Goal: Information Seeking & Learning: Learn about a topic

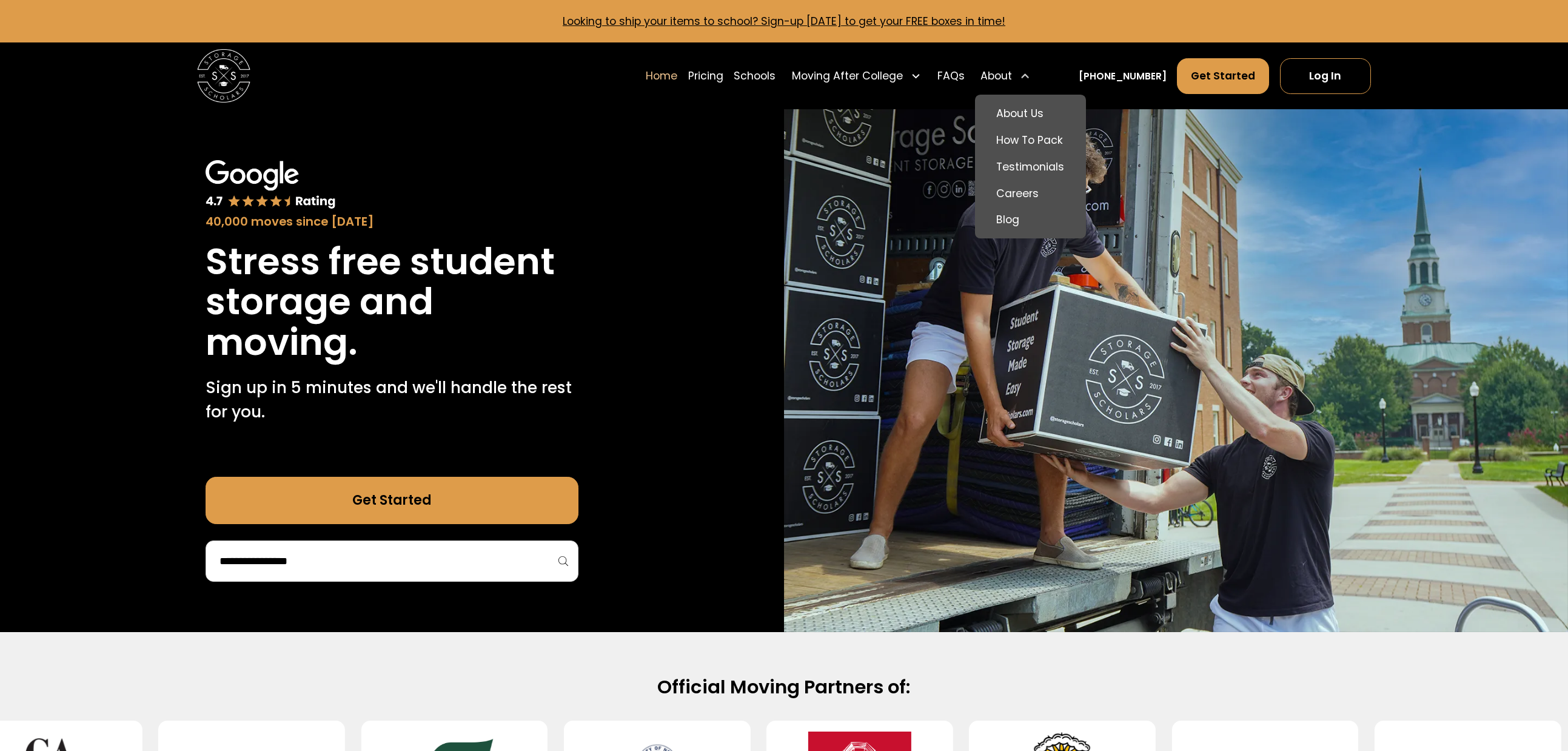
click at [1036, 76] on div "About" at bounding box center [1005, 76] width 61 height 38
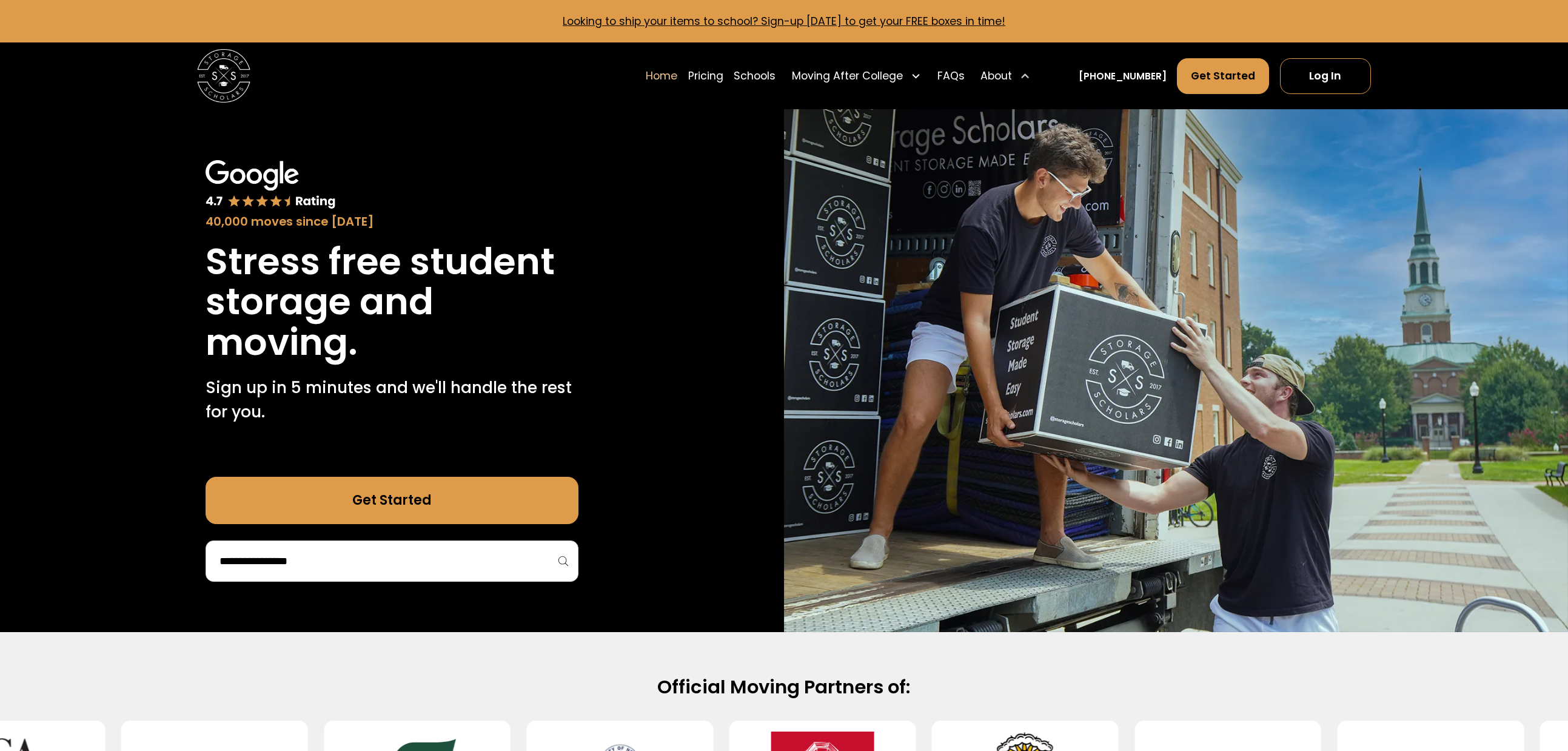
click at [1036, 76] on div "About" at bounding box center [1005, 76] width 61 height 38
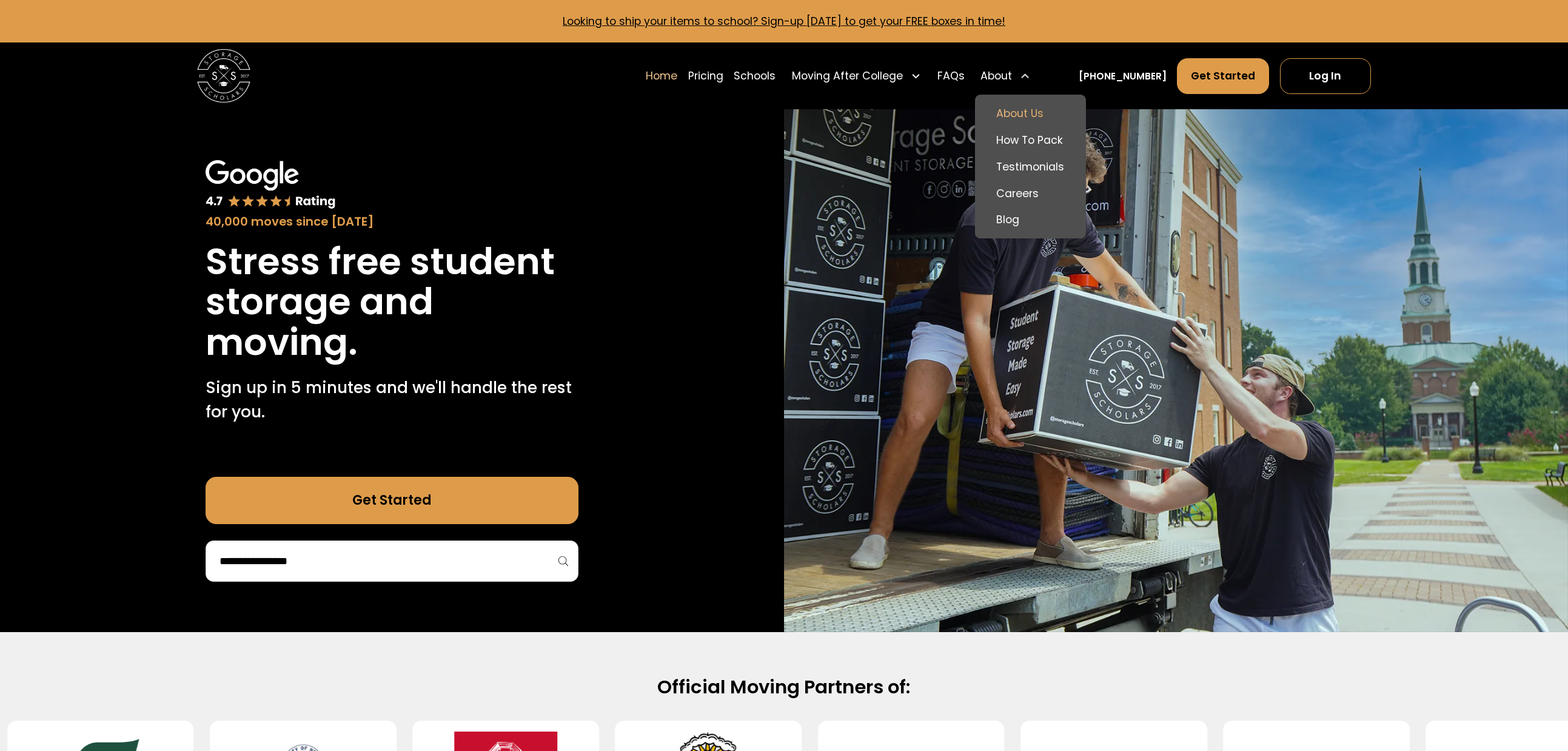
click at [1044, 114] on link "About Us" at bounding box center [1031, 113] width 100 height 26
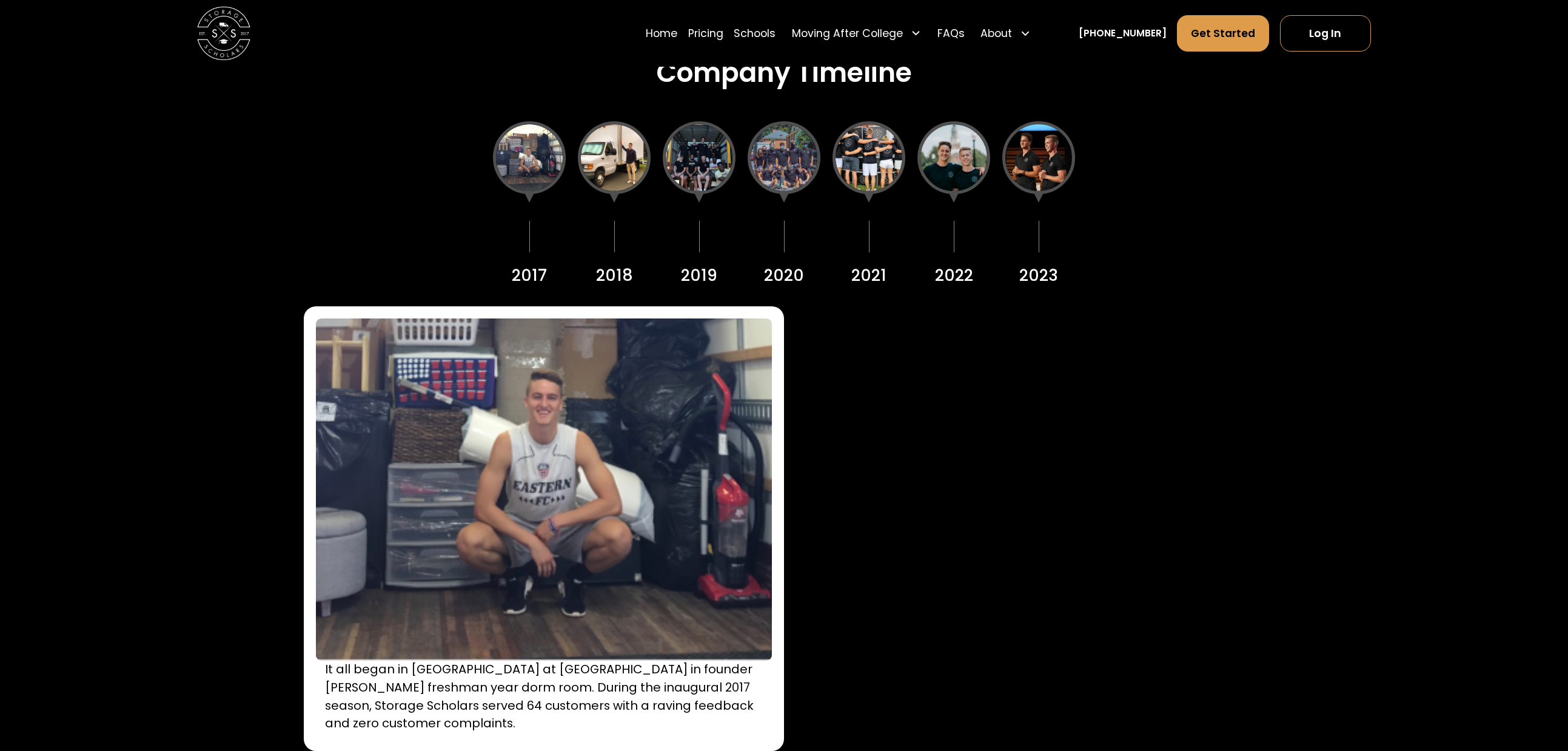
scroll to position [1940, 0]
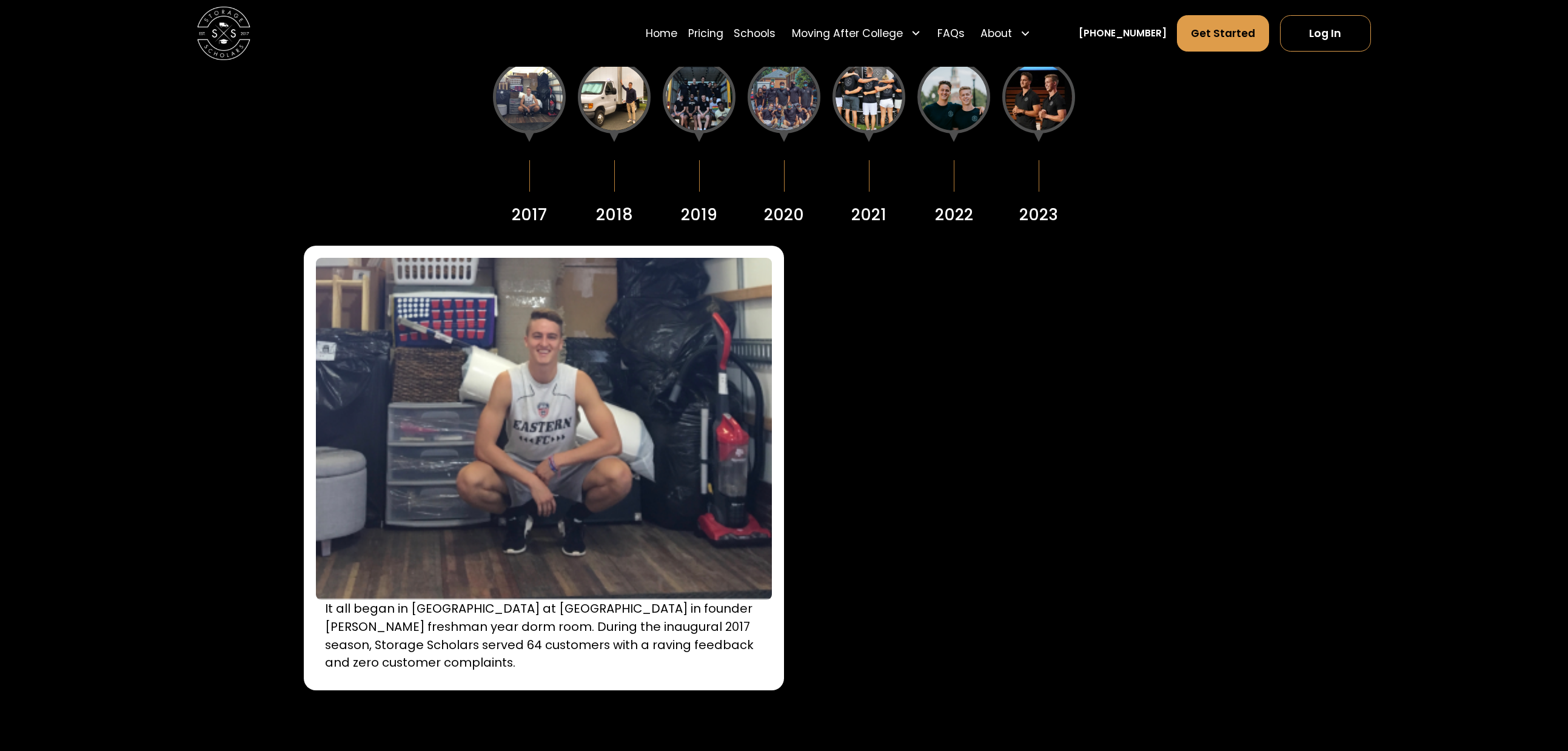
click at [627, 100] on div at bounding box center [614, 97] width 73 height 73
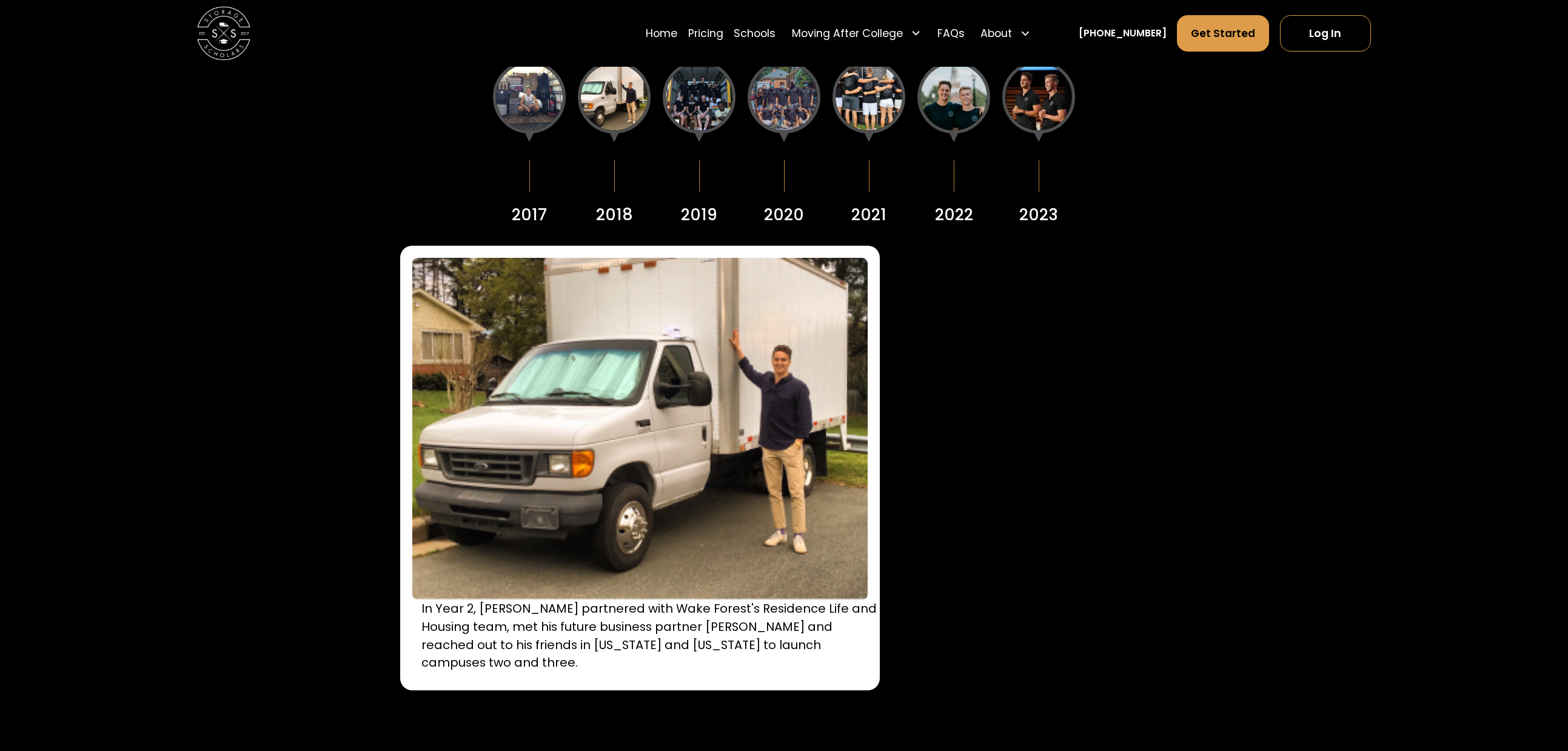
click at [687, 97] on div at bounding box center [699, 97] width 73 height 73
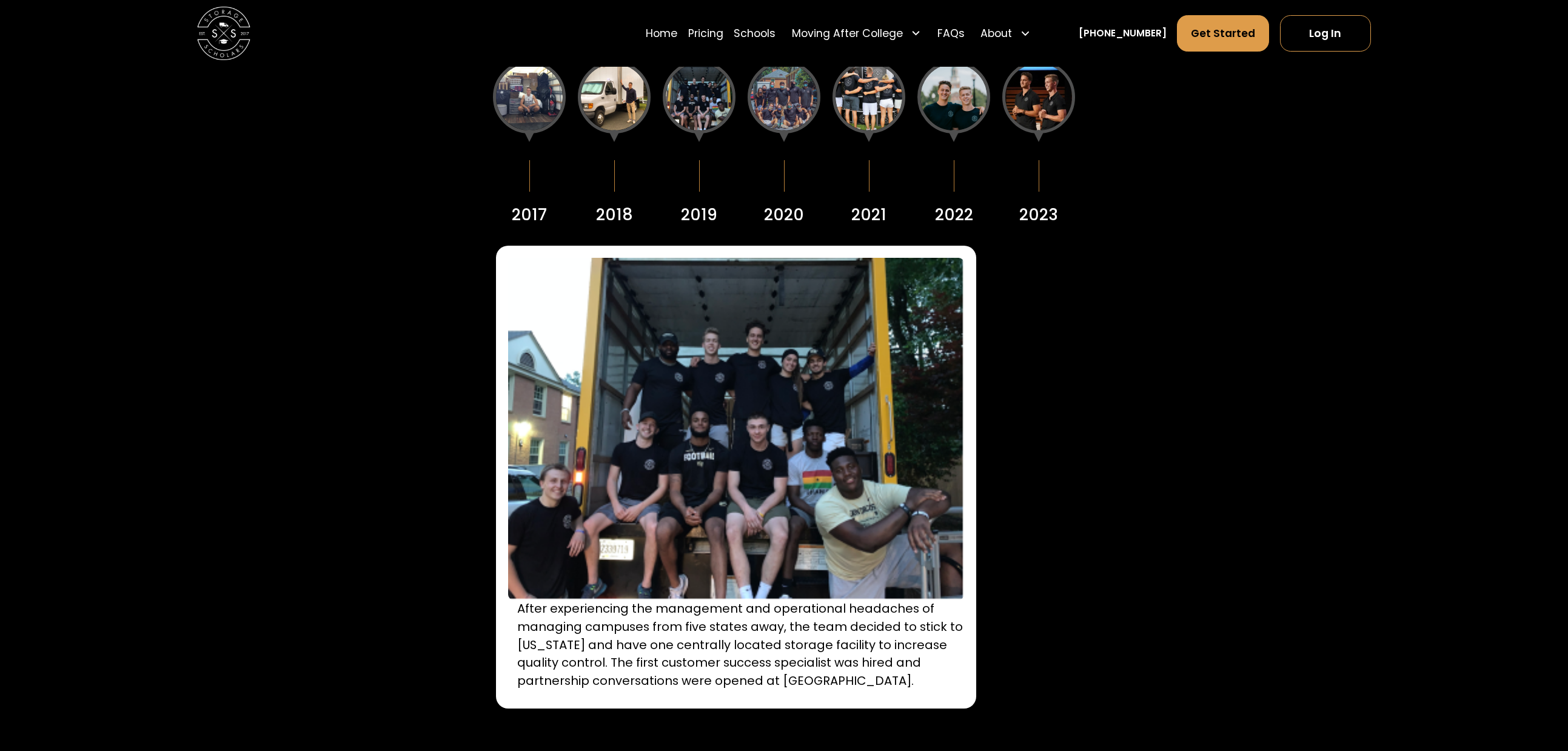
click at [772, 96] on div at bounding box center [784, 97] width 73 height 73
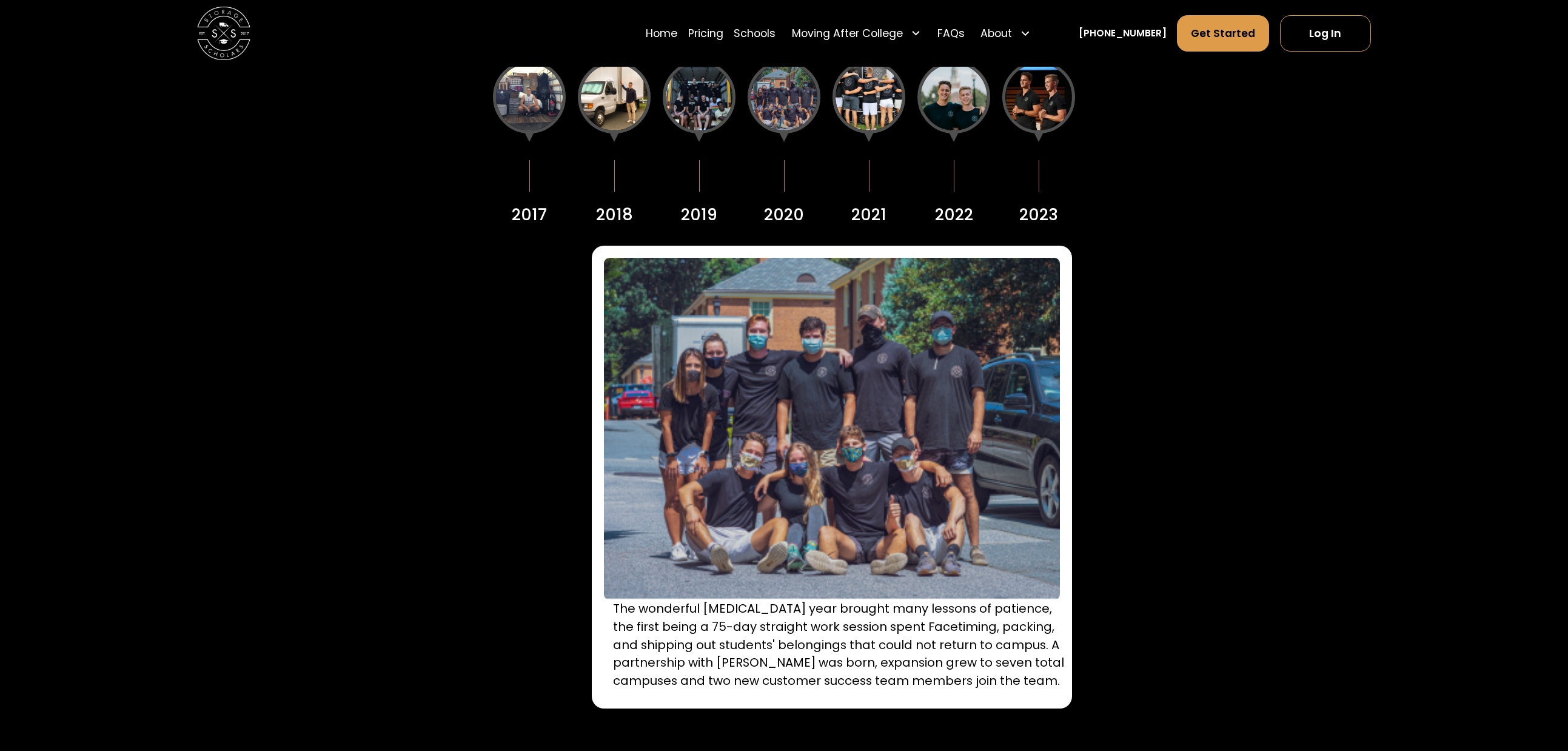
click at [858, 96] on div at bounding box center [869, 97] width 73 height 73
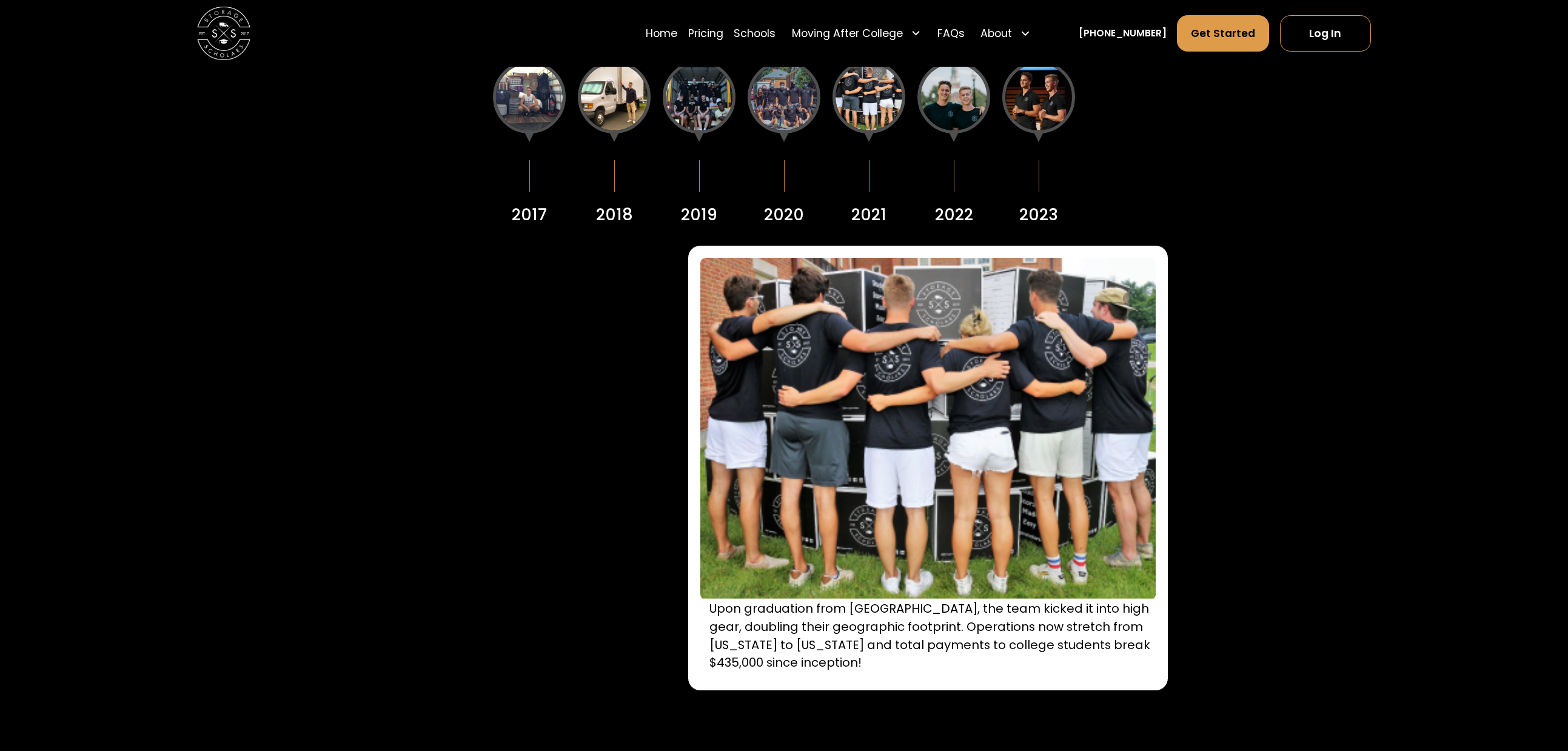
click at [945, 99] on div at bounding box center [954, 97] width 73 height 73
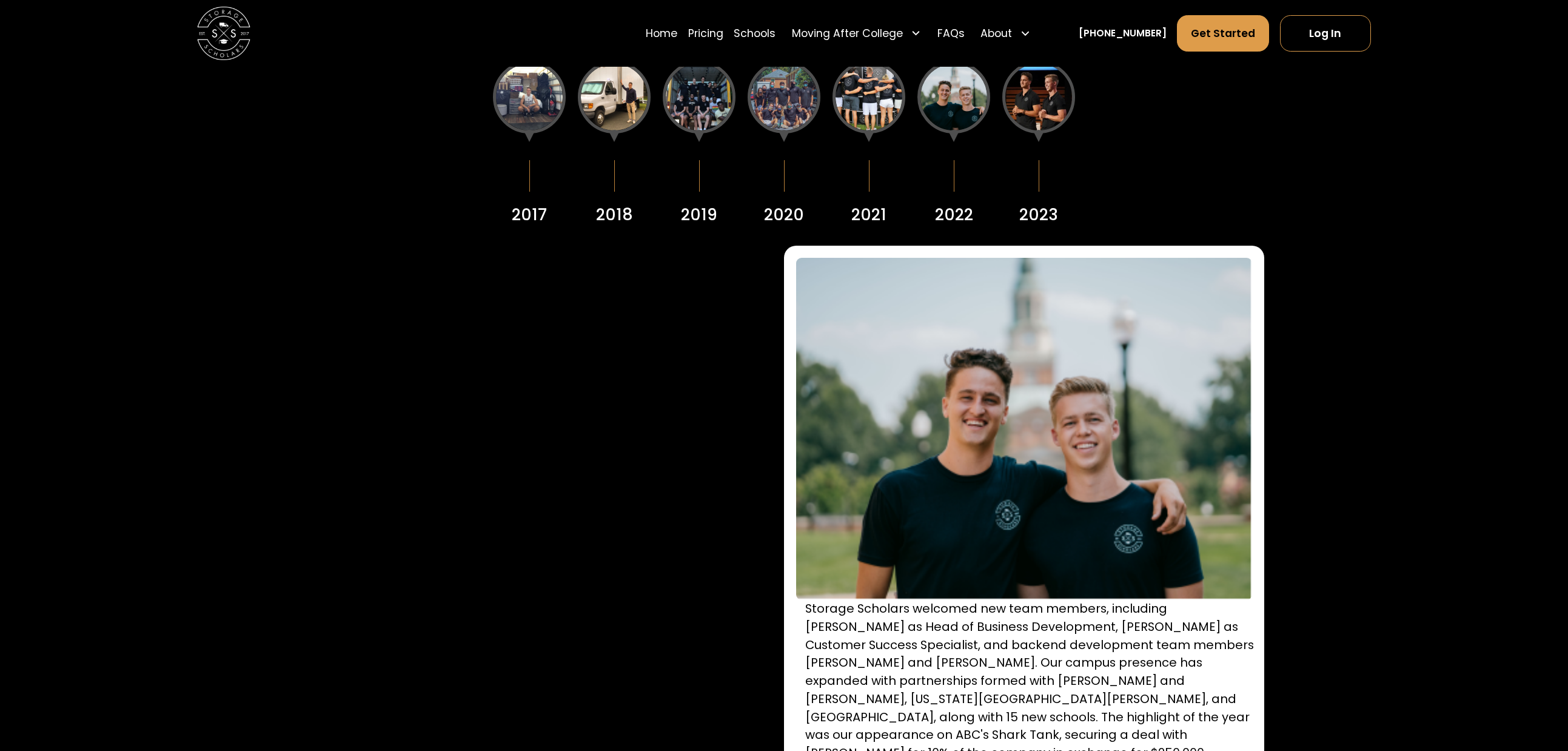
click at [888, 99] on div at bounding box center [869, 97] width 73 height 73
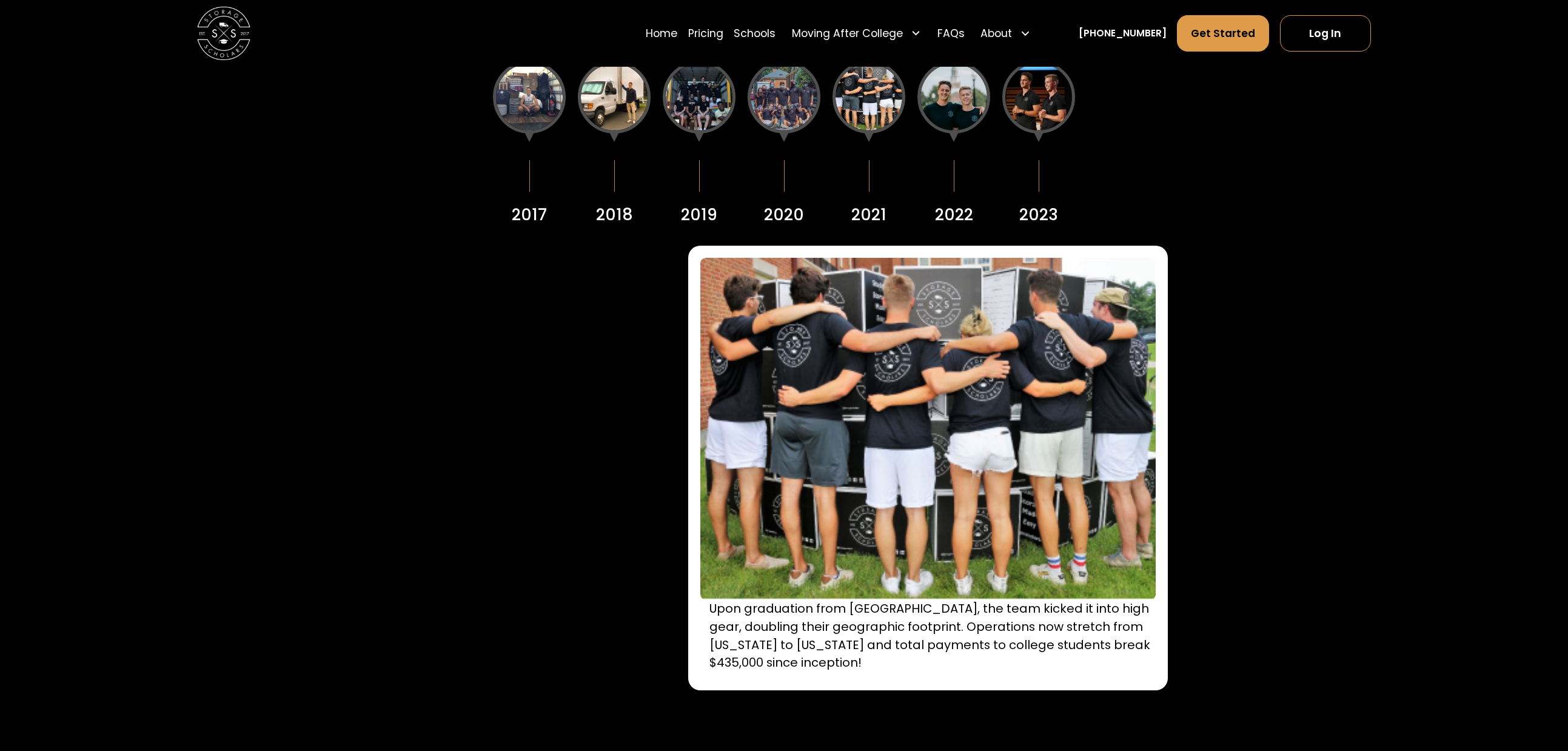
click at [946, 99] on div at bounding box center [954, 97] width 73 height 73
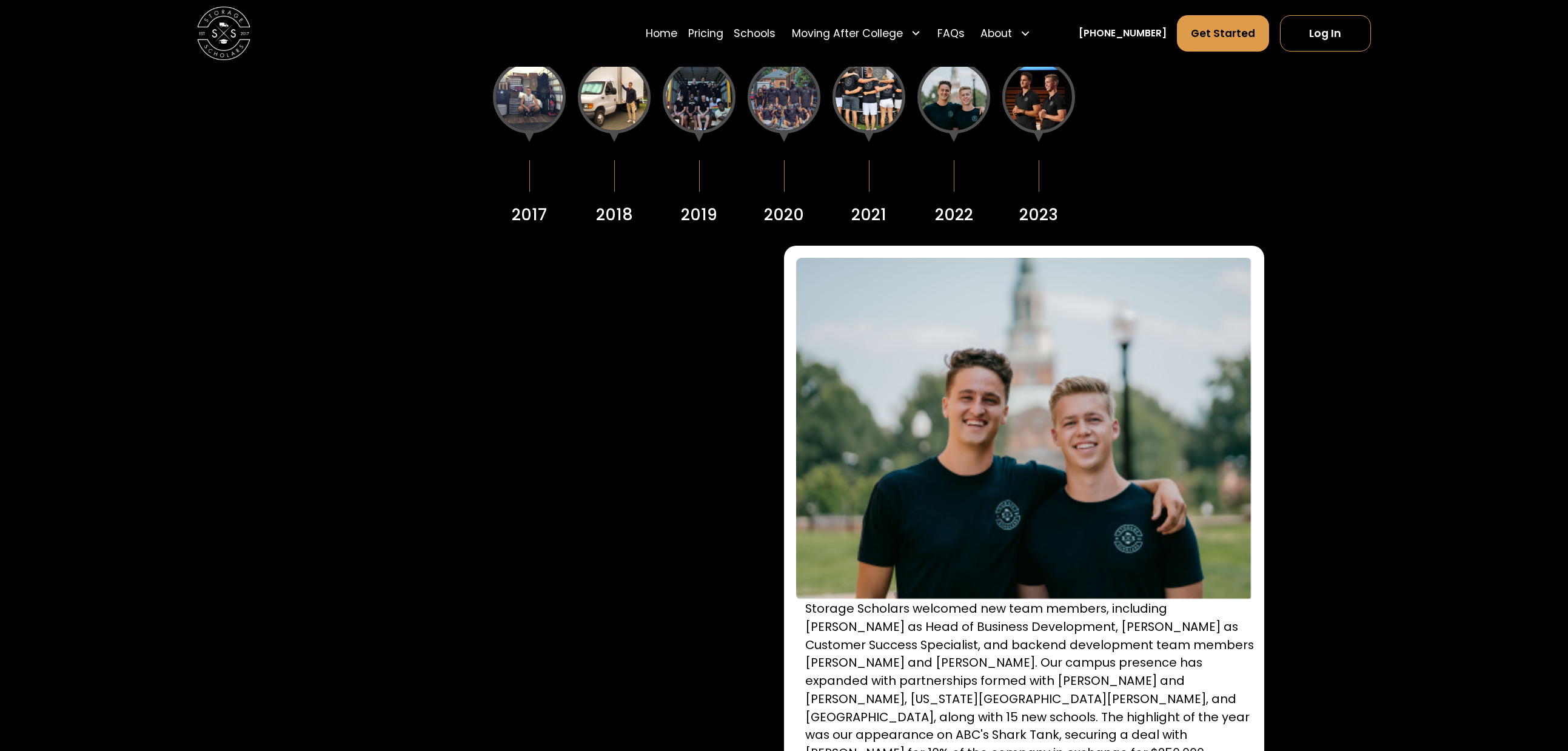
click at [1027, 98] on div at bounding box center [1038, 97] width 73 height 73
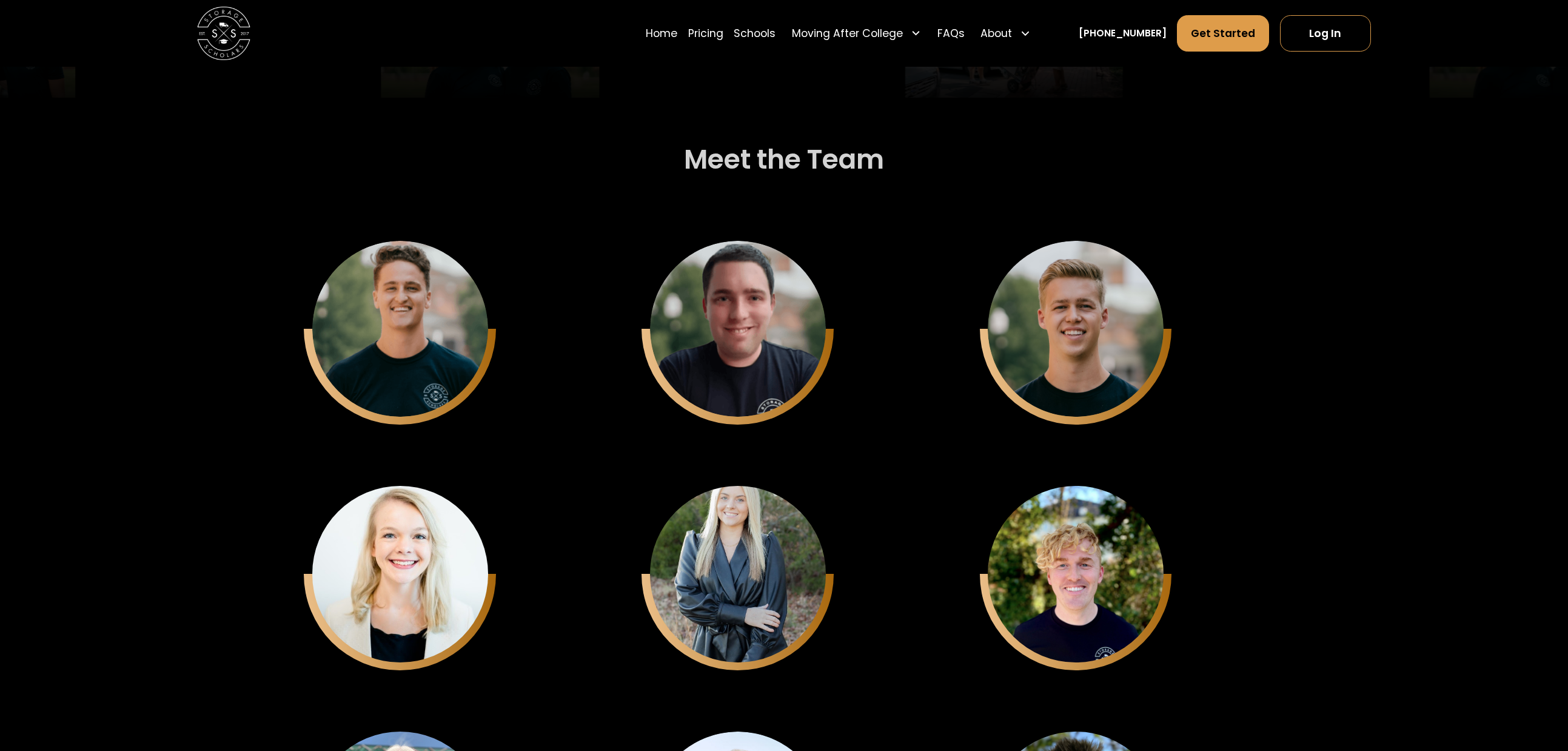
scroll to position [3760, 0]
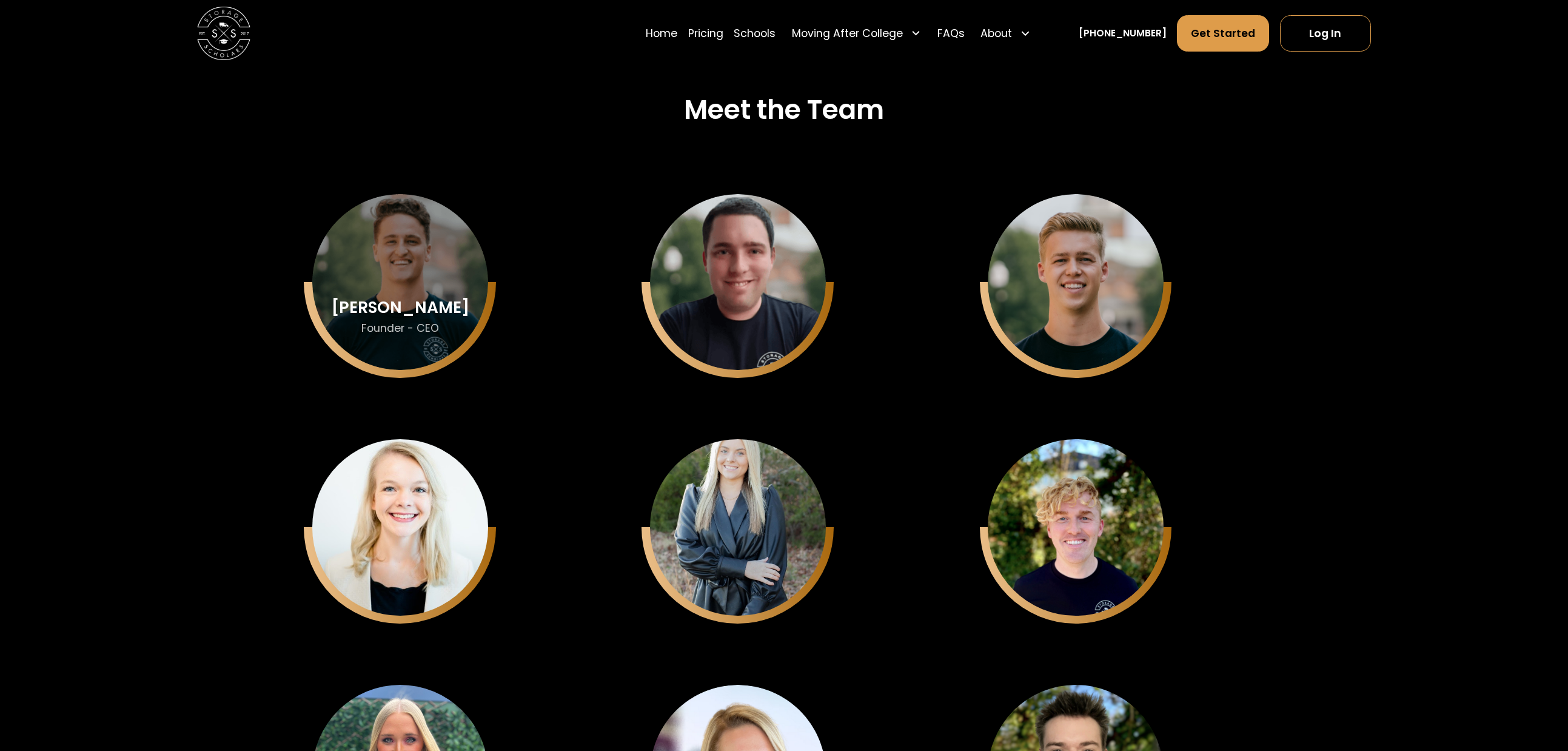
click at [388, 270] on div "Sam Chason Founder - CEO" at bounding box center [400, 282] width 176 height 176
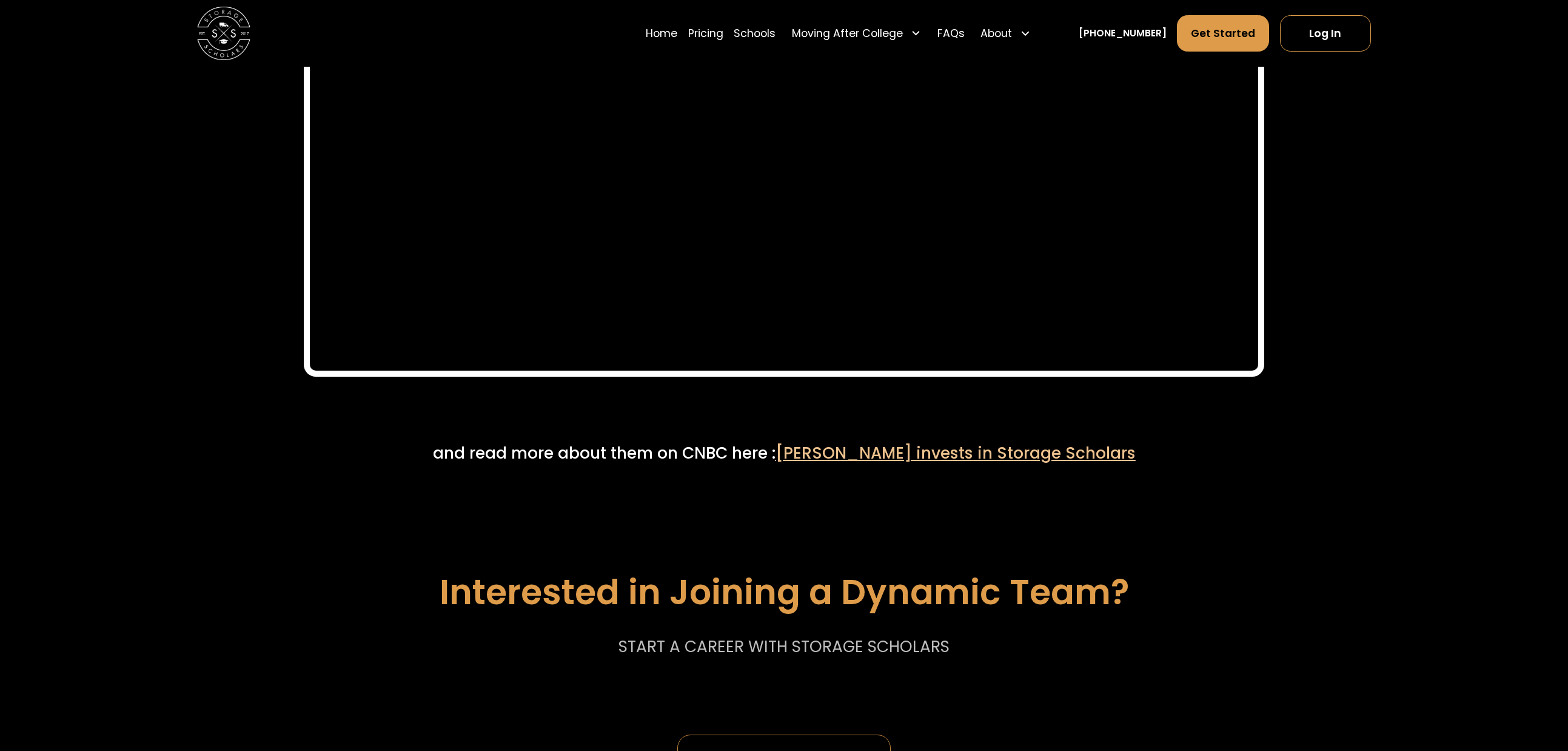
scroll to position [7095, 0]
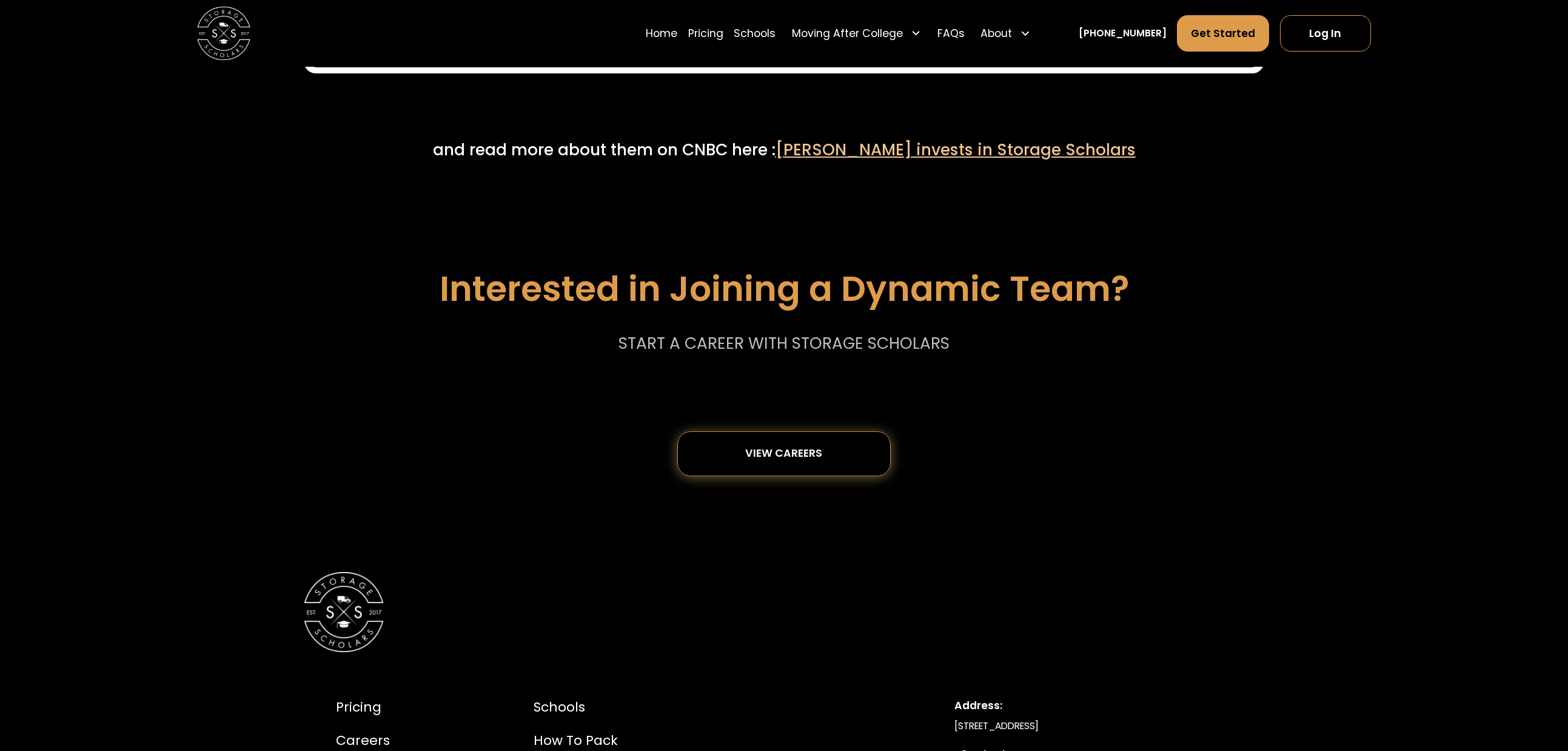
click at [821, 474] on div "View careers" at bounding box center [784, 453] width 125 height 44
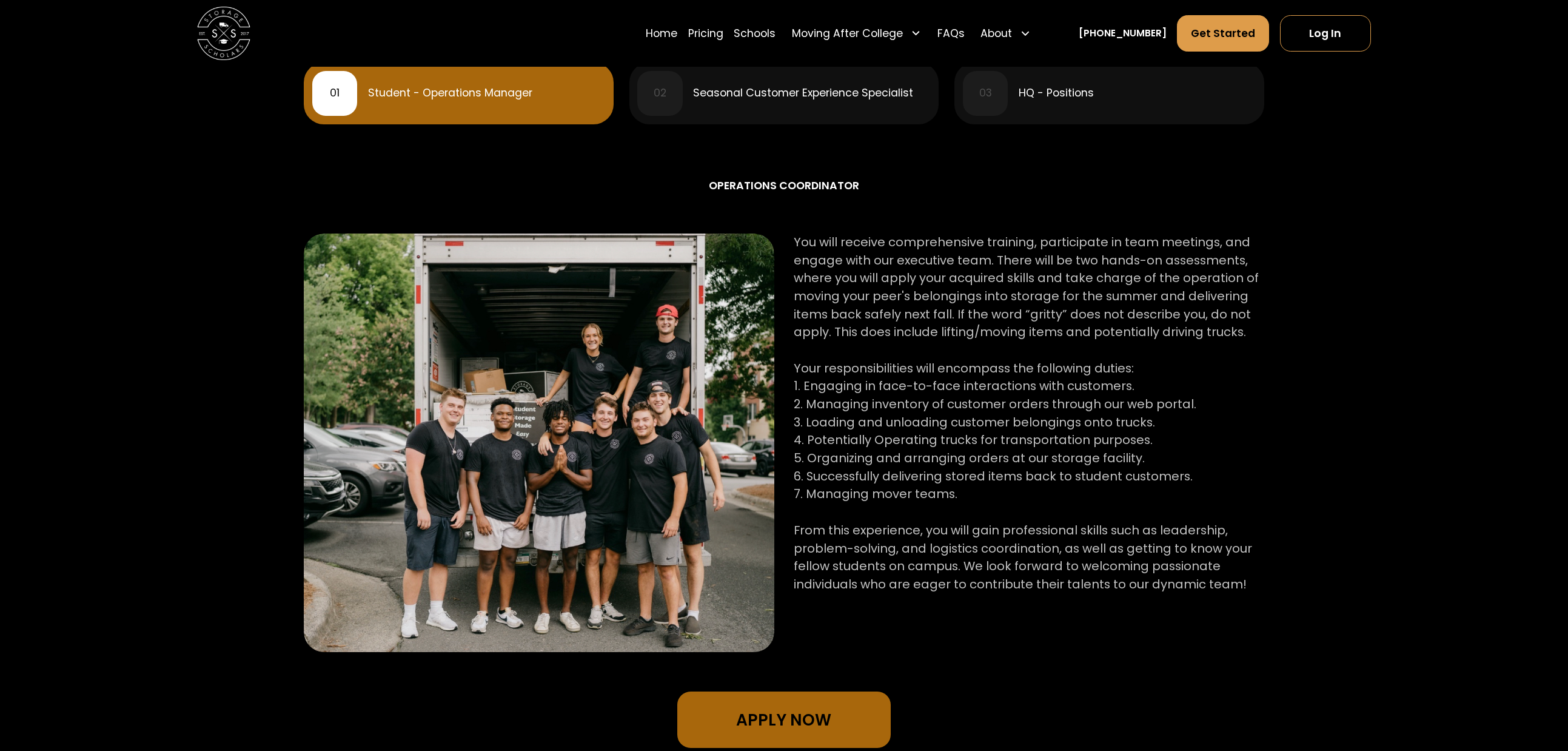
scroll to position [667, 0]
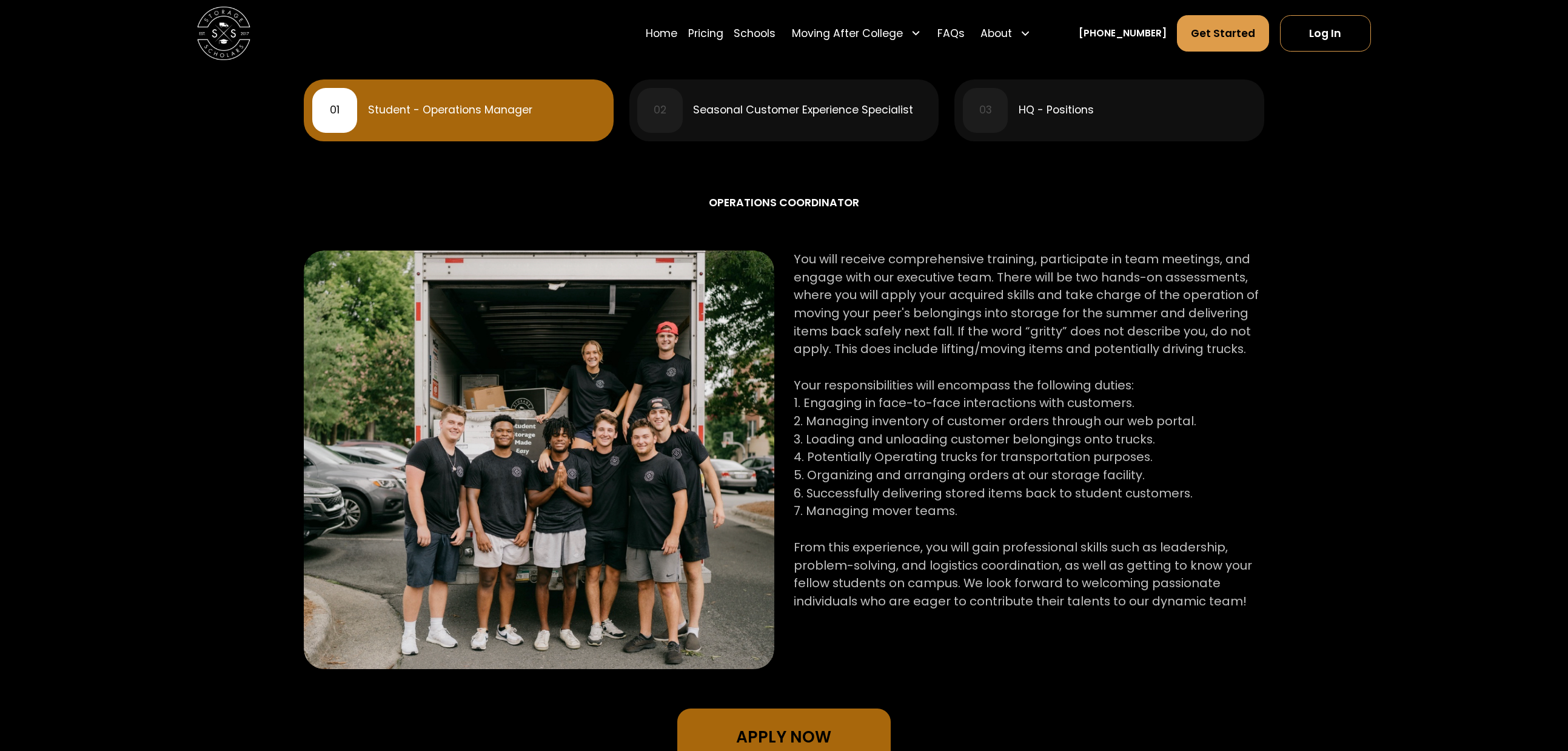
click at [1009, 121] on div "03 HQ - Positions" at bounding box center [1109, 111] width 293 height 46
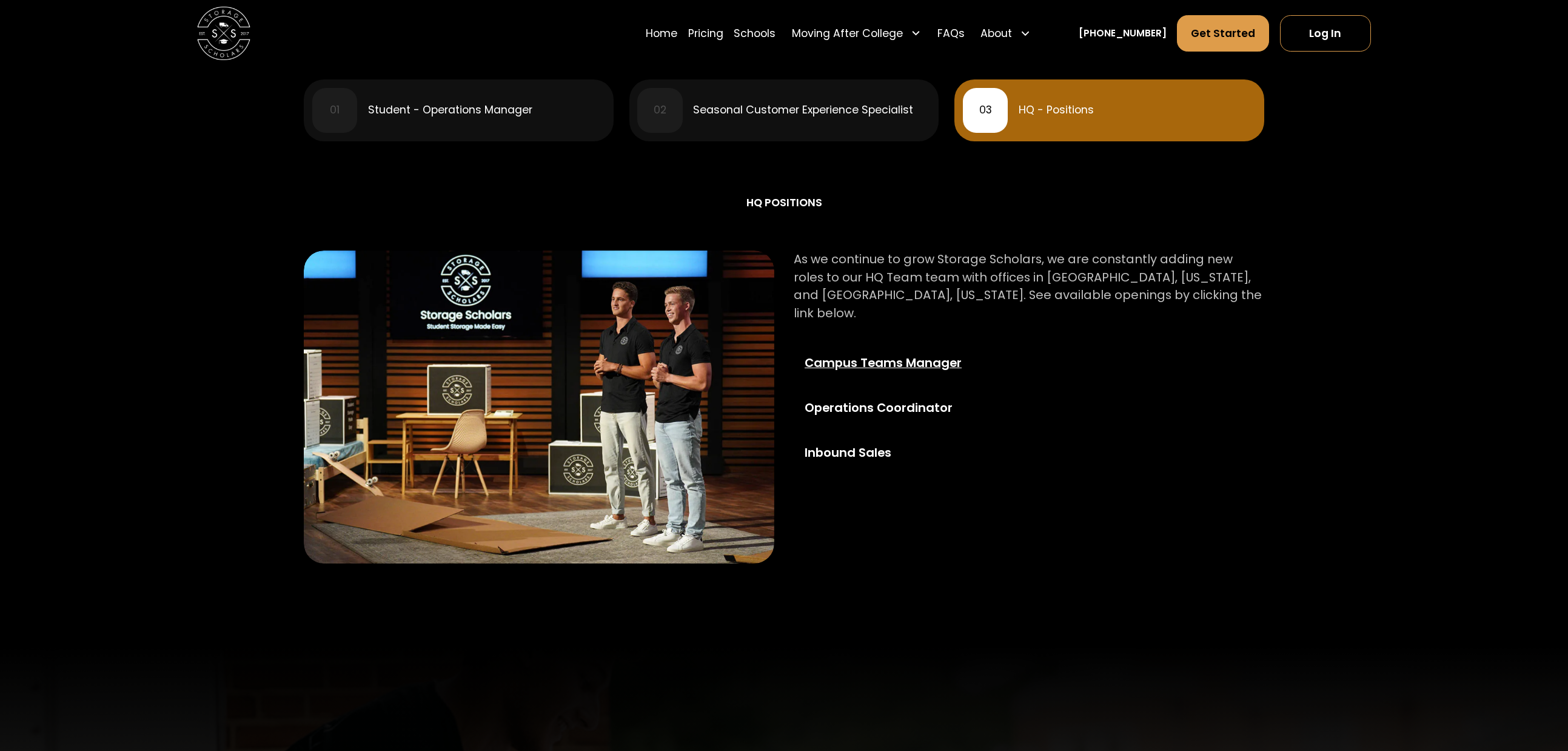
click at [862, 354] on div "Campus Teams Manager" at bounding box center [900, 363] width 192 height 18
